Goal: Book appointment/travel/reservation

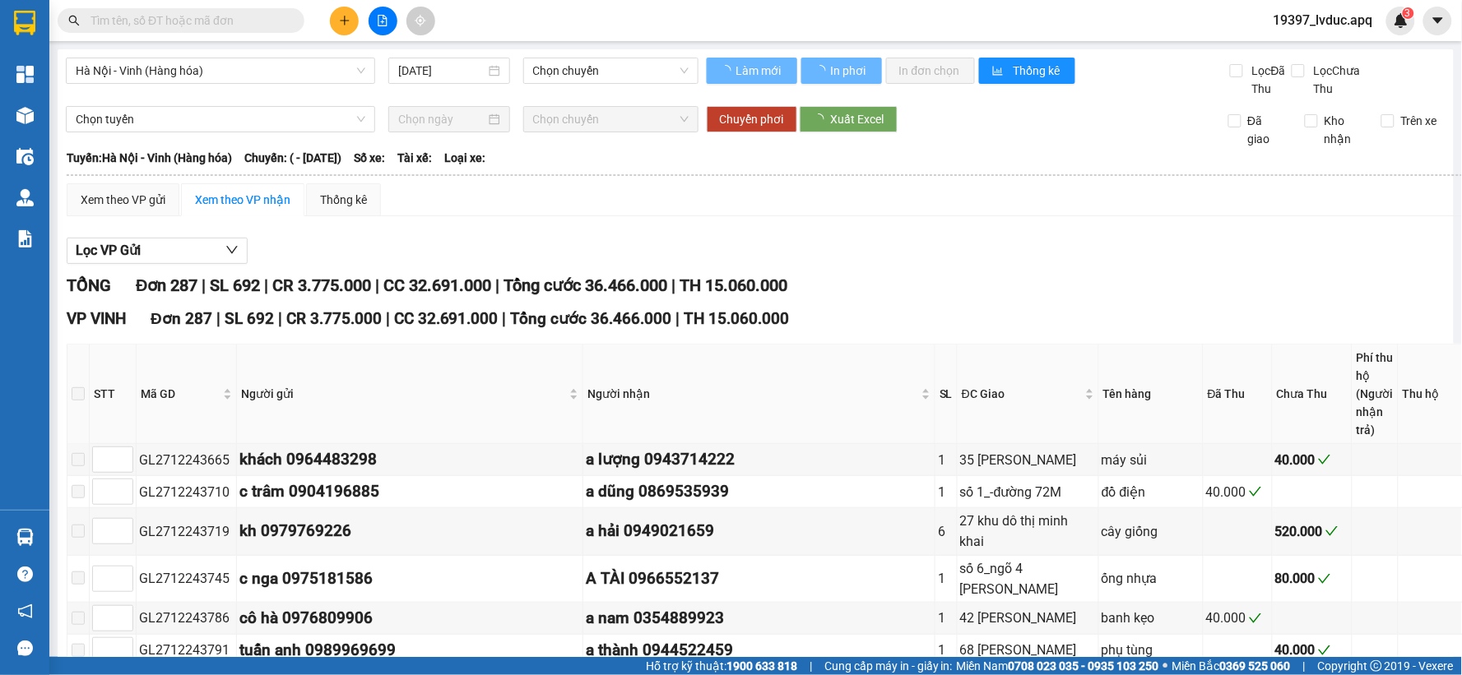
click at [220, 78] on span "Hà Nội - Vinh (Hàng hóa)" at bounding box center [221, 70] width 290 height 25
click at [226, 74] on span "Hà Nội - Vinh (Hàng hóa)" at bounding box center [221, 70] width 290 height 25
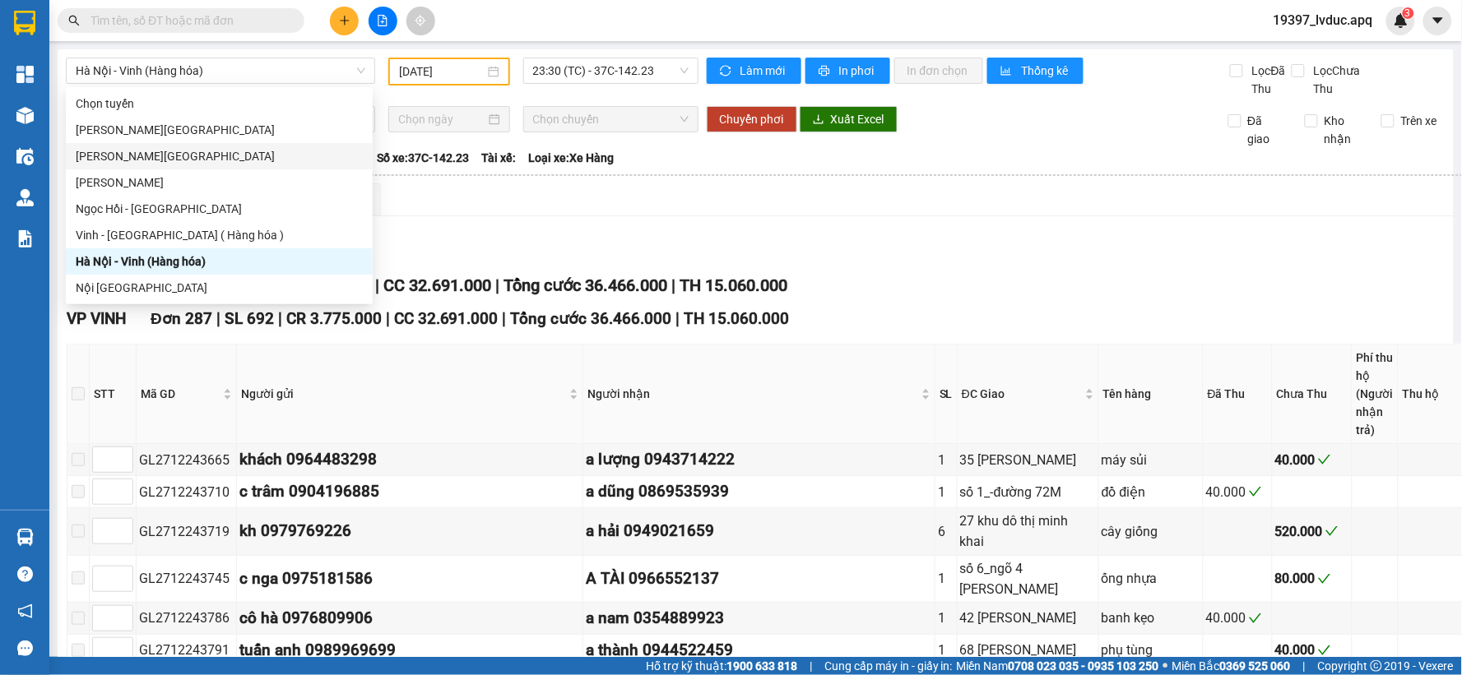
type input "[DATE]"
click at [206, 68] on span "Hà Nội - Vinh (Hàng hóa)" at bounding box center [221, 70] width 290 height 25
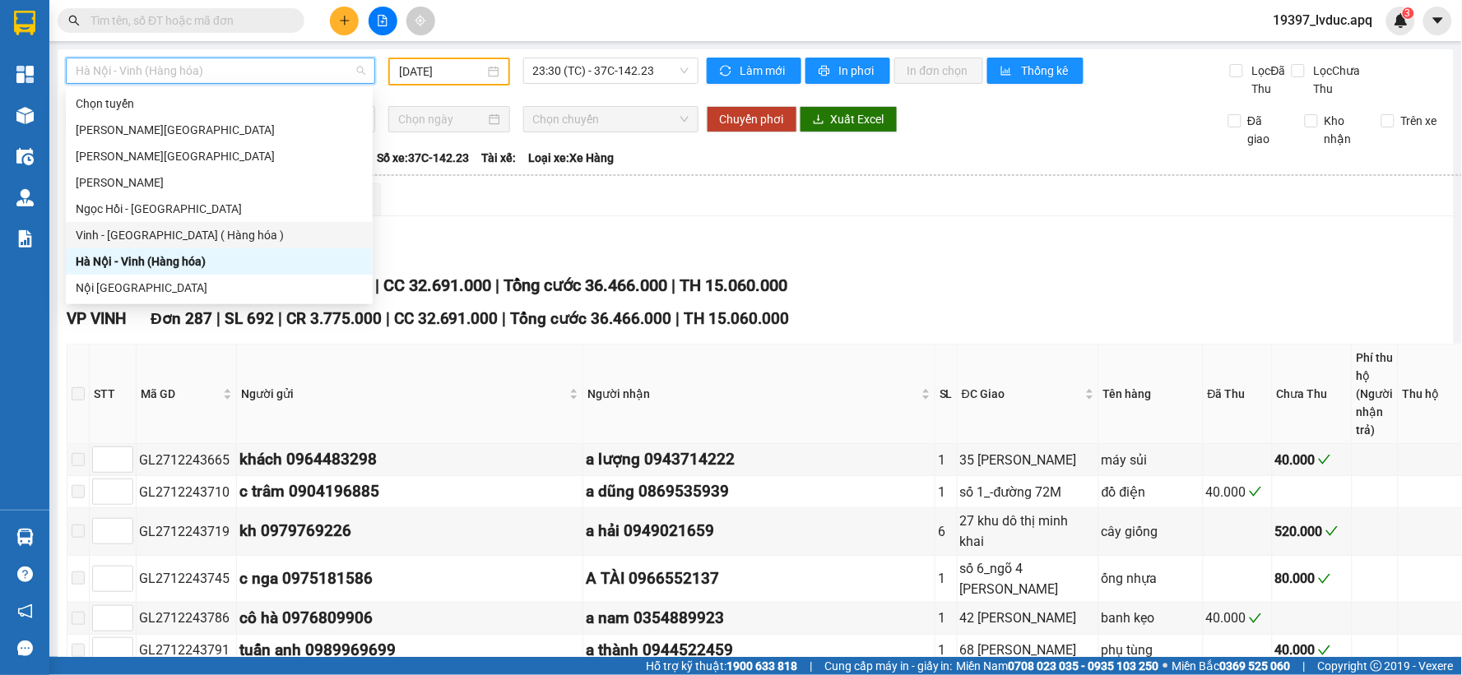
click at [181, 234] on div "Vinh - [GEOGRAPHIC_DATA] ( Hàng hóa )" at bounding box center [219, 235] width 287 height 18
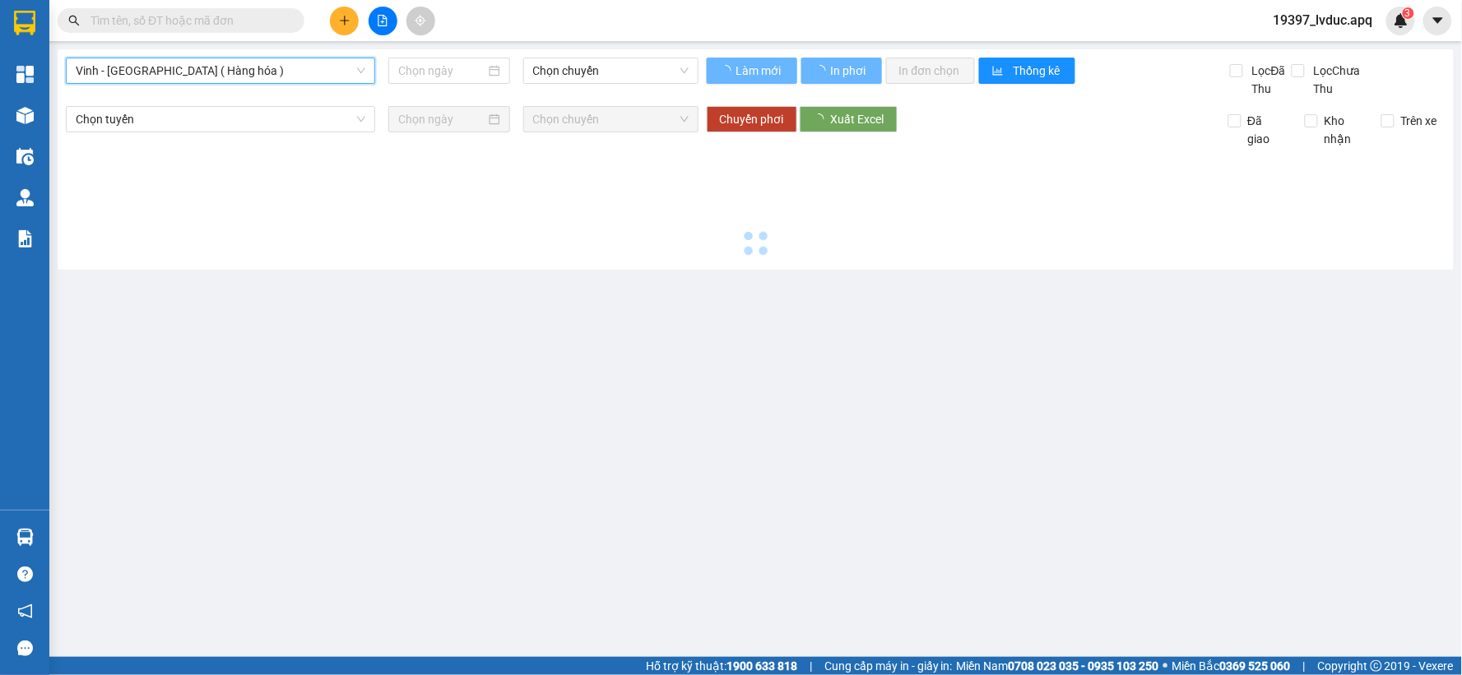
type input "[DATE]"
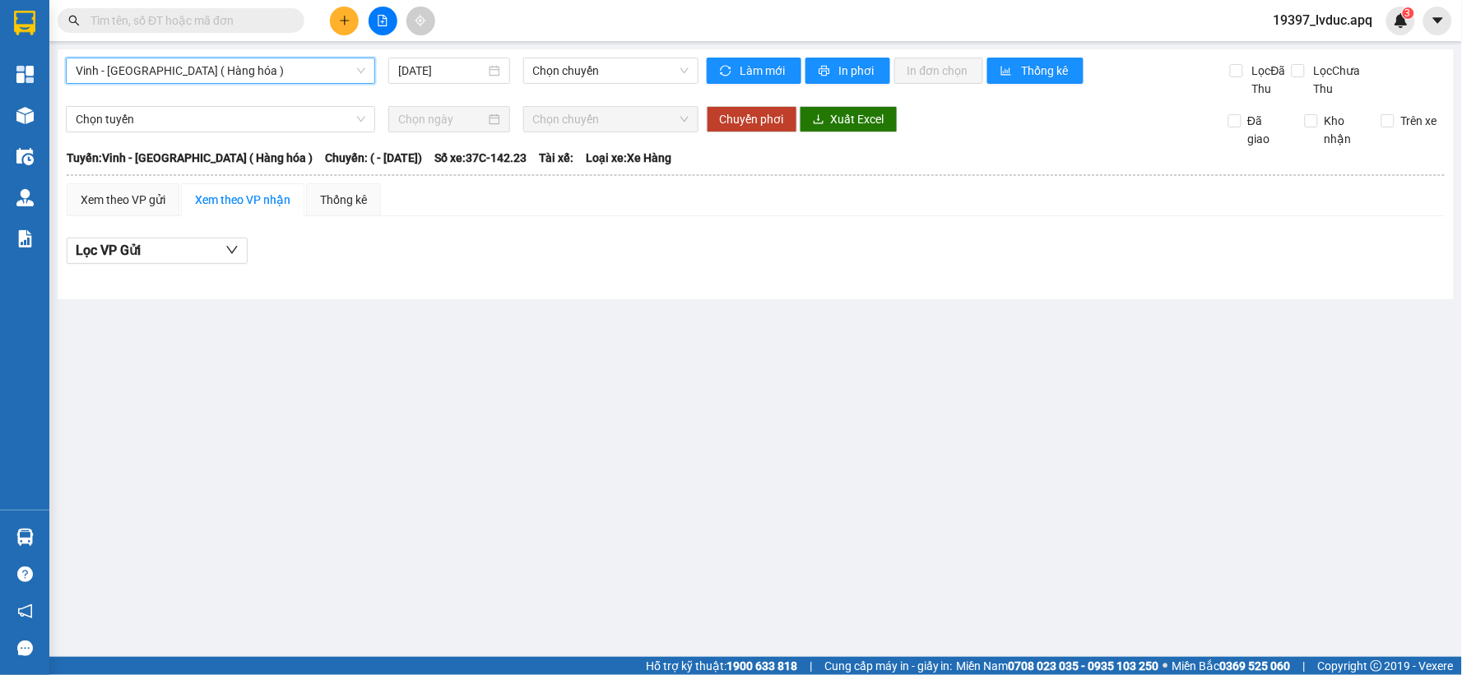
click at [578, 128] on span "Chọn chuyến" at bounding box center [610, 119] width 155 height 25
click at [602, 66] on span "Chọn chuyến" at bounding box center [610, 70] width 155 height 25
